Goal: Book appointment/travel/reservation

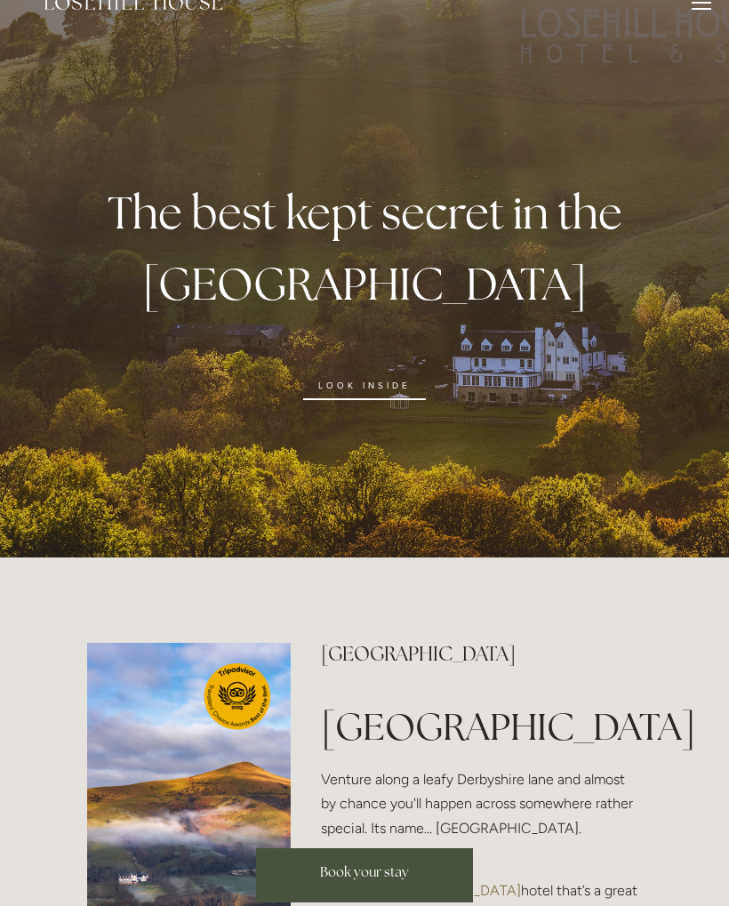
scroll to position [29, 0]
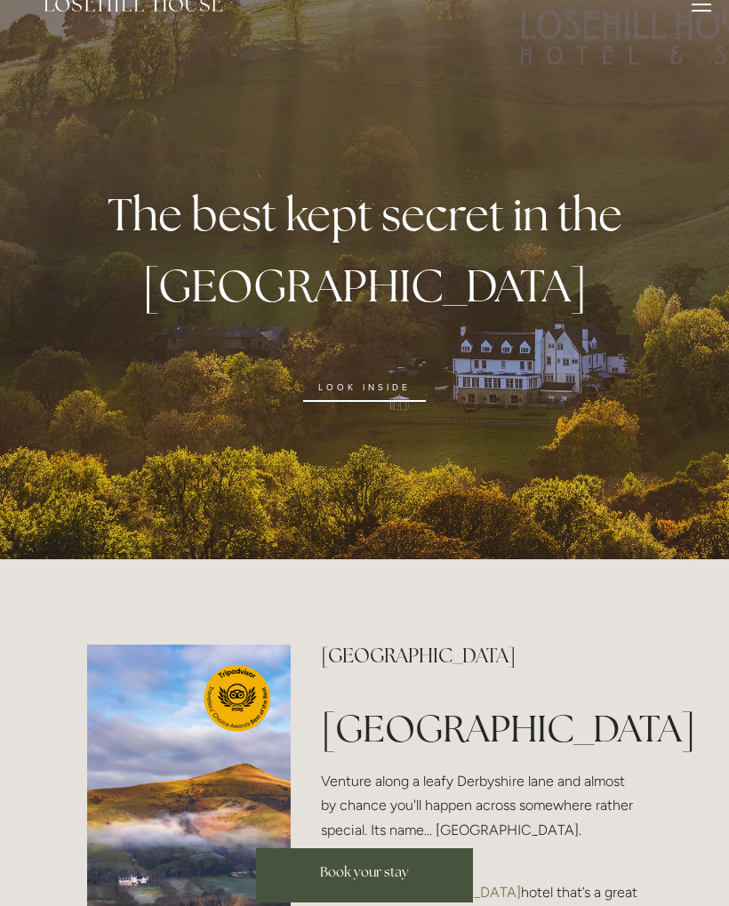
click at [388, 401] on link "look inside" at bounding box center [364, 387] width 123 height 28
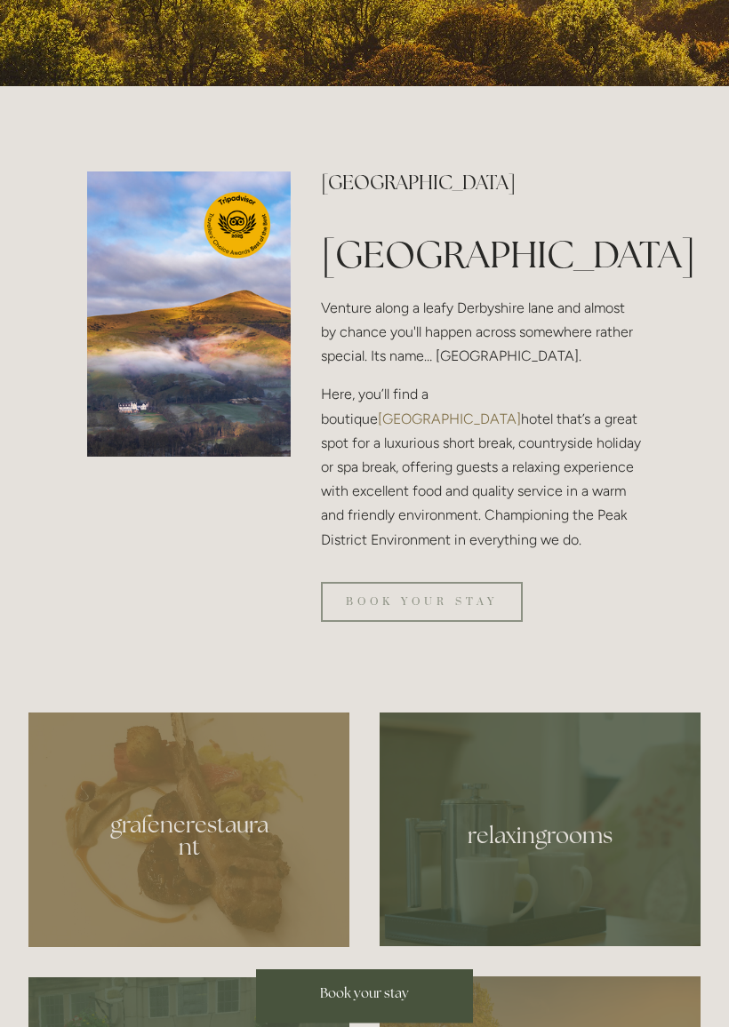
scroll to position [580, 0]
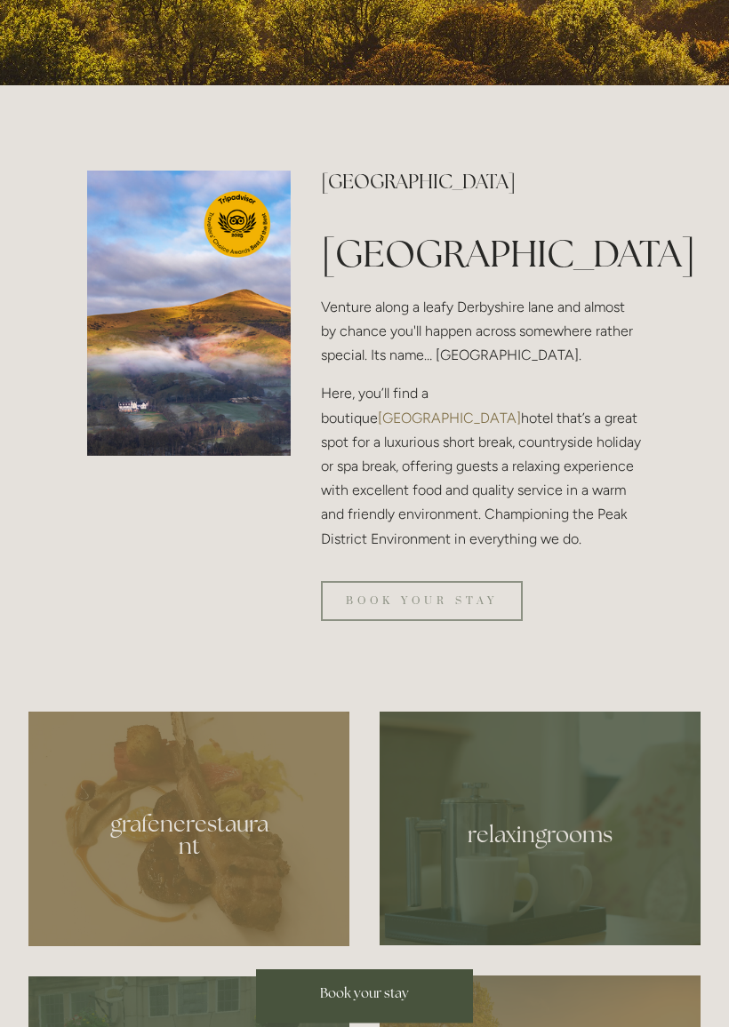
click at [464, 622] on link "Book your stay" at bounding box center [422, 602] width 202 height 40
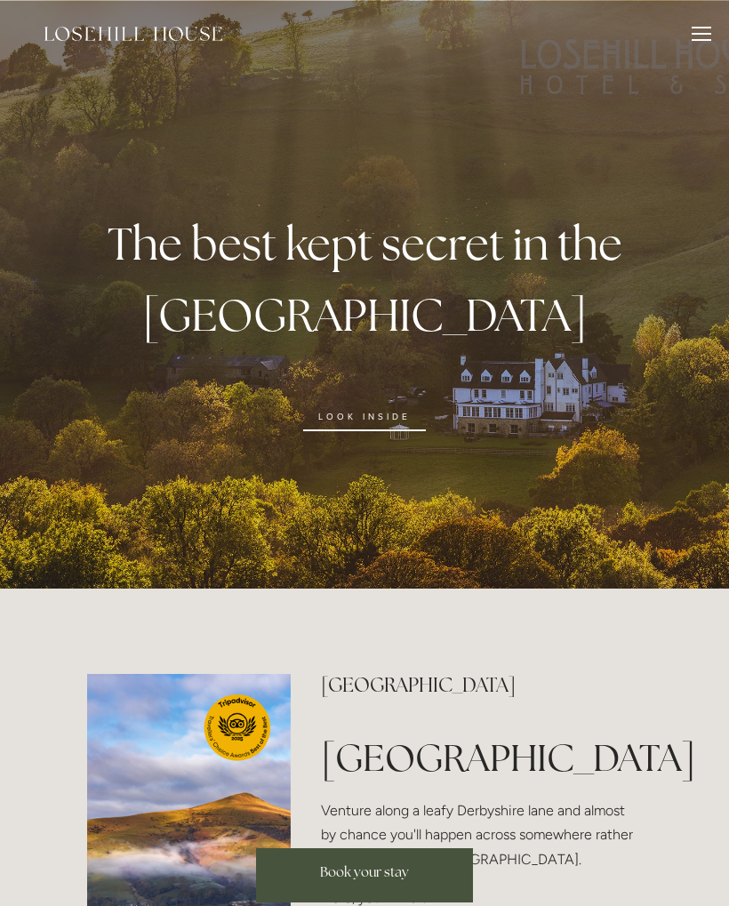
click at [348, 454] on div "The best kept secret in the Peak District look inside" at bounding box center [364, 321] width 729 height 331
click at [340, 428] on link "look inside" at bounding box center [364, 417] width 123 height 28
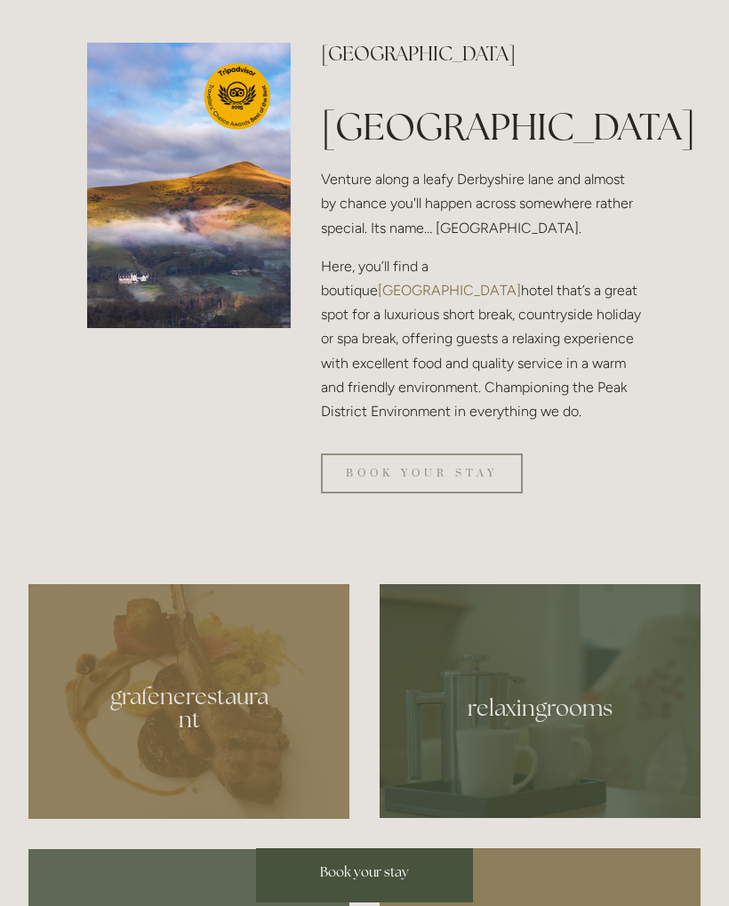
scroll to position [631, 0]
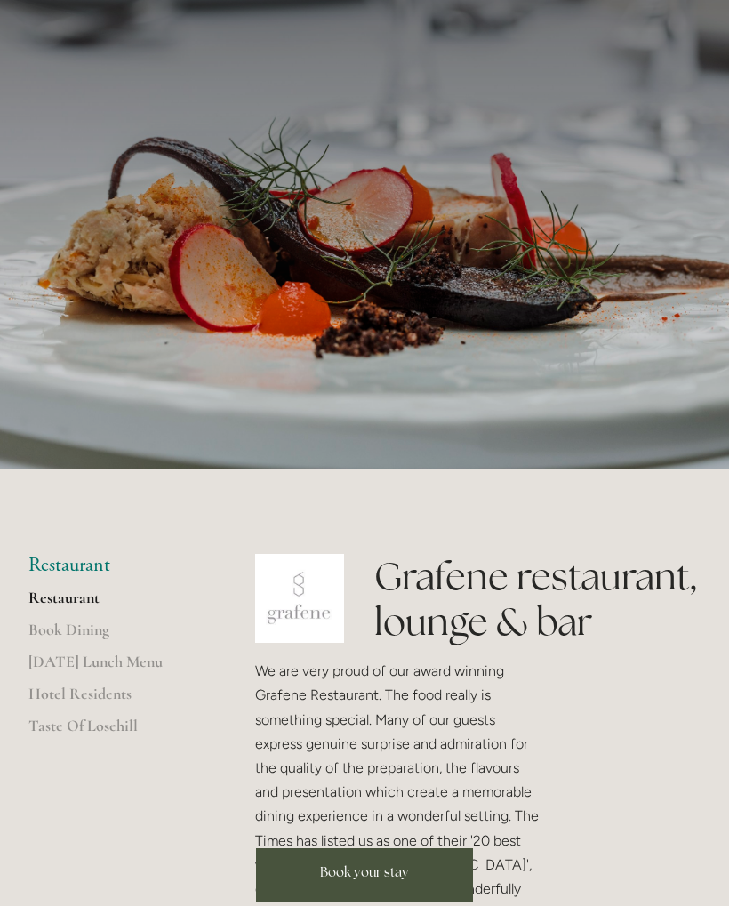
scroll to position [119, 0]
click at [156, 662] on link "[DATE] Lunch Menu" at bounding box center [113, 668] width 170 height 32
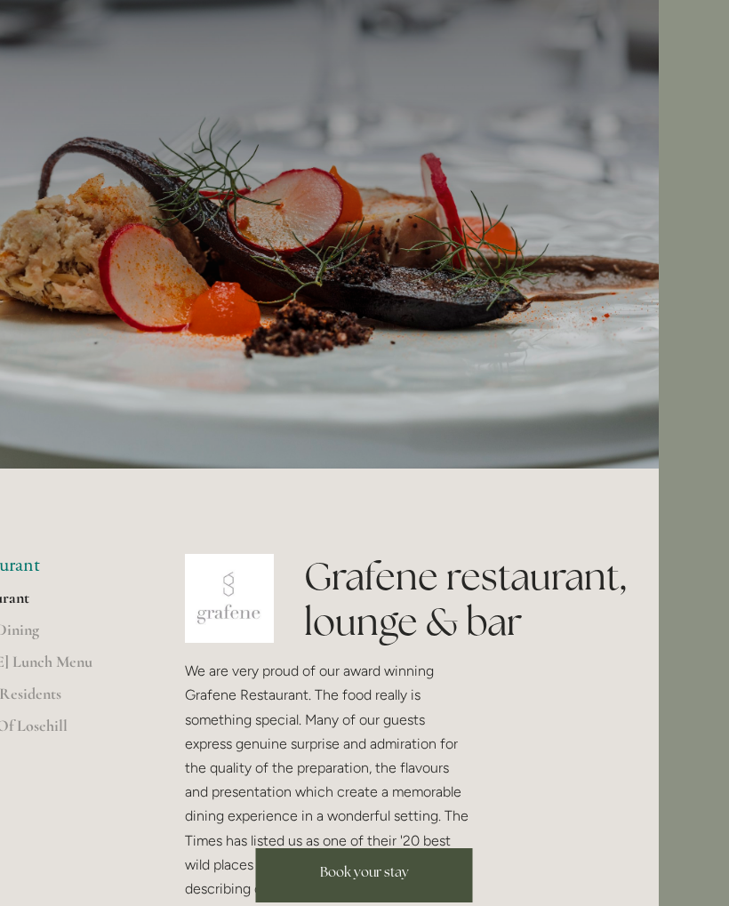
scroll to position [120, 74]
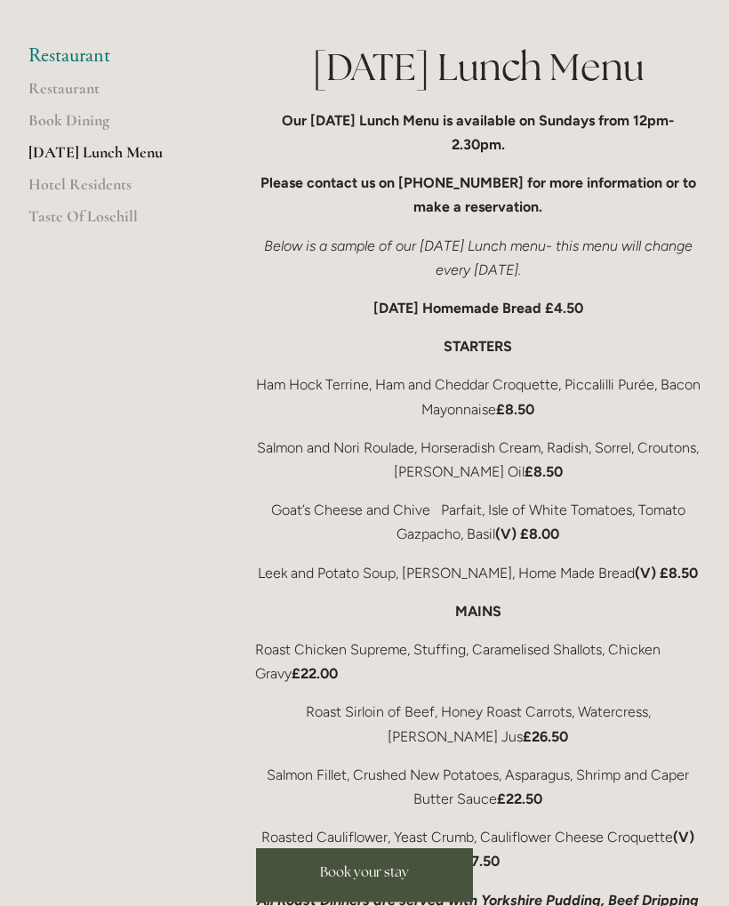
scroll to position [610, 0]
